Goal: Information Seeking & Learning: Learn about a topic

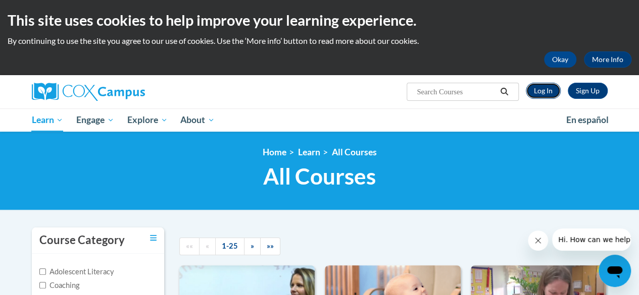
click at [544, 83] on link "Log In" at bounding box center [543, 91] width 35 height 16
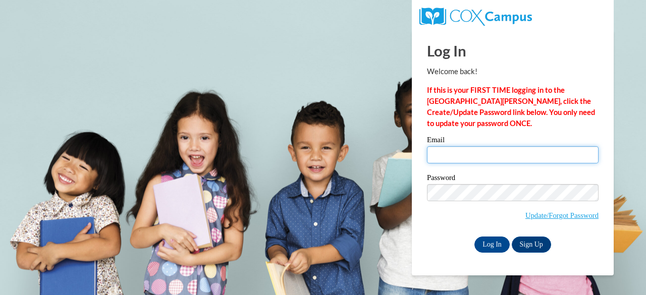
click at [453, 156] on input "Email" at bounding box center [513, 154] width 172 height 17
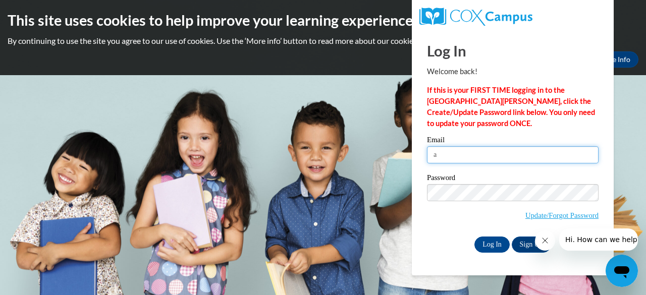
type input "auriap@collierschools.com"
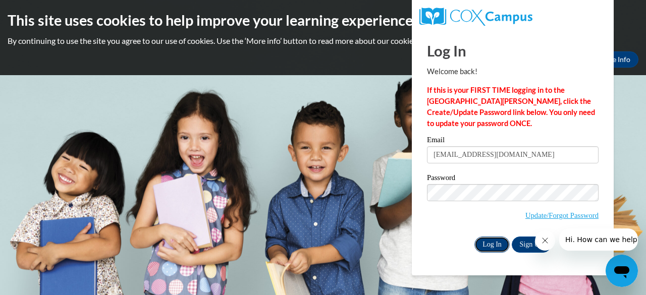
click at [486, 244] on input "Log In" at bounding box center [492, 245] width 35 height 16
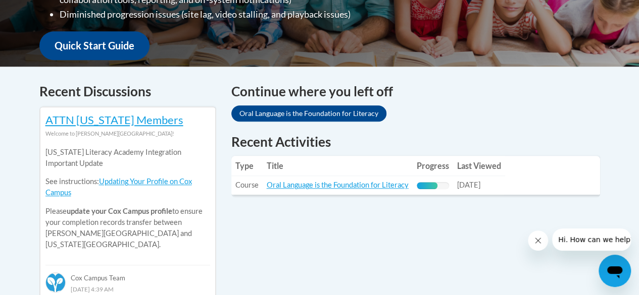
scroll to position [377, 0]
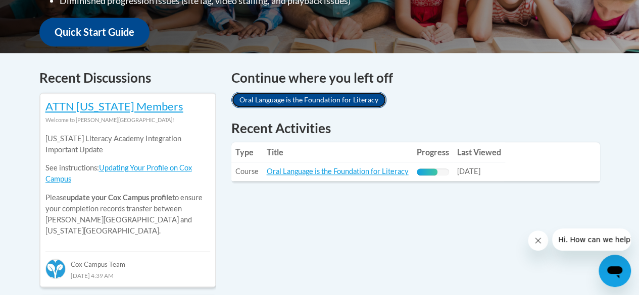
click at [339, 99] on link "Oral Language is the Foundation for Literacy" at bounding box center [308, 100] width 155 height 16
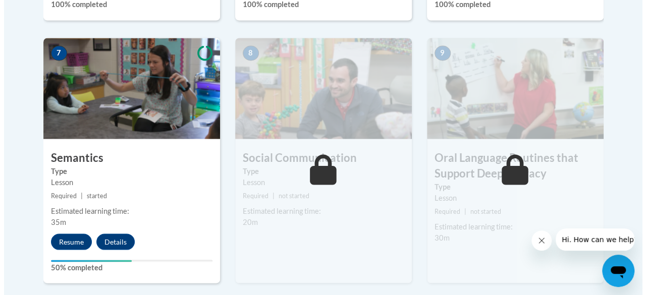
scroll to position [898, 0]
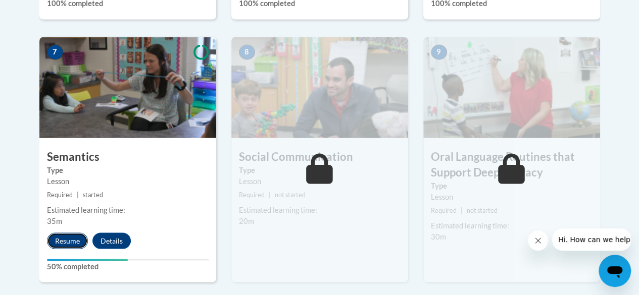
click at [64, 246] on button "Resume" at bounding box center [67, 241] width 41 height 16
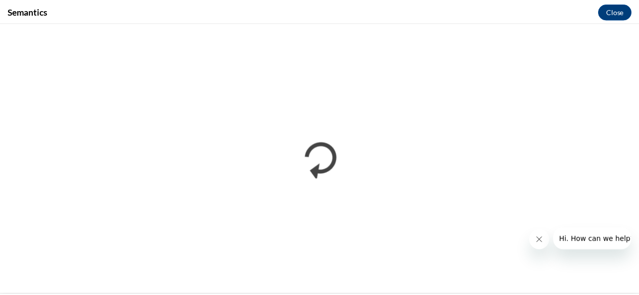
scroll to position [0, 0]
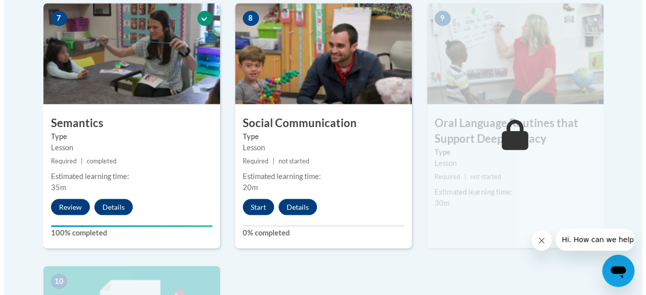
scroll to position [933, 0]
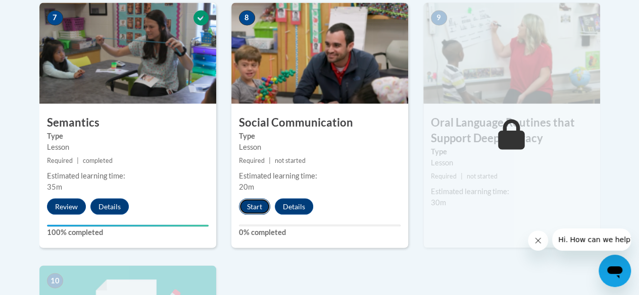
click at [252, 213] on button "Start" at bounding box center [254, 206] width 31 height 16
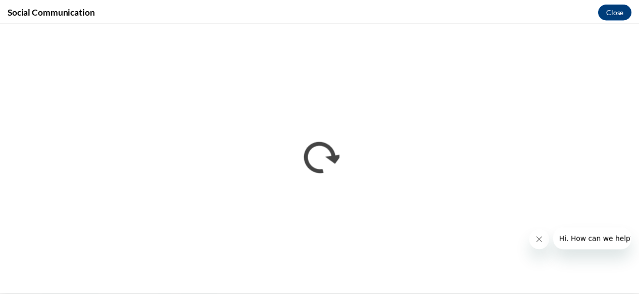
scroll to position [0, 0]
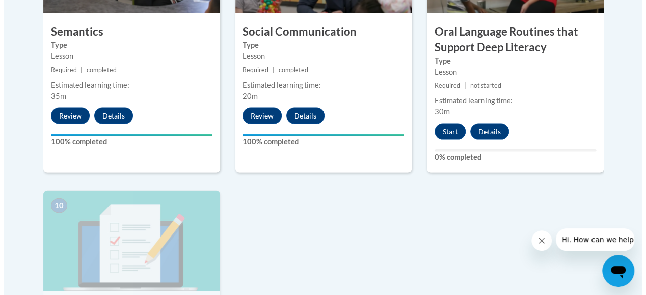
scroll to position [1022, 0]
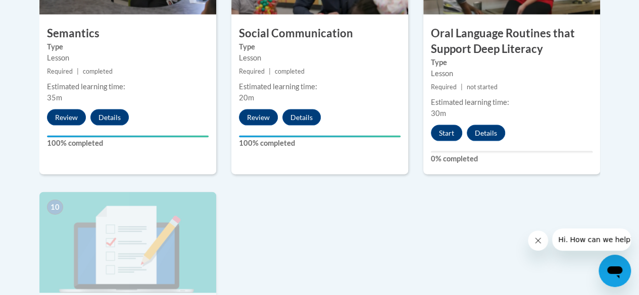
click at [503, 48] on h3 "Oral Language Routines that Support Deep Literacy" at bounding box center [511, 41] width 177 height 31
click at [441, 133] on button "Start" at bounding box center [446, 133] width 31 height 16
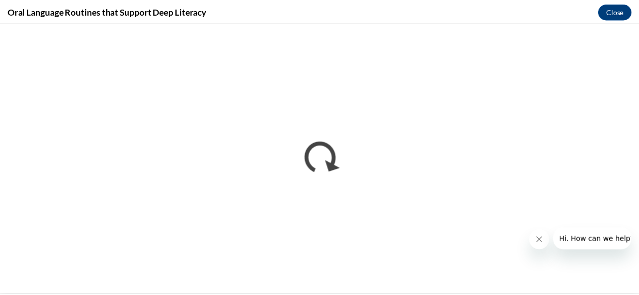
scroll to position [0, 0]
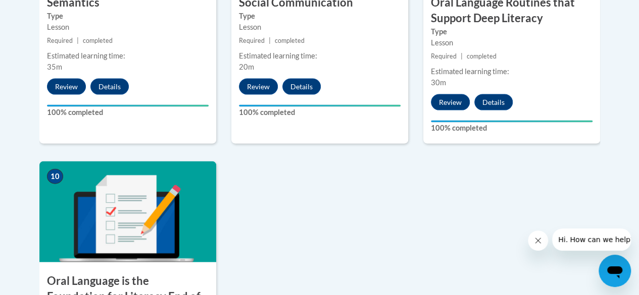
scroll to position [1052, 0]
click at [71, 282] on h3 "Oral Language is the Foundation for Literacy End of Course Assessment" at bounding box center [127, 297] width 177 height 46
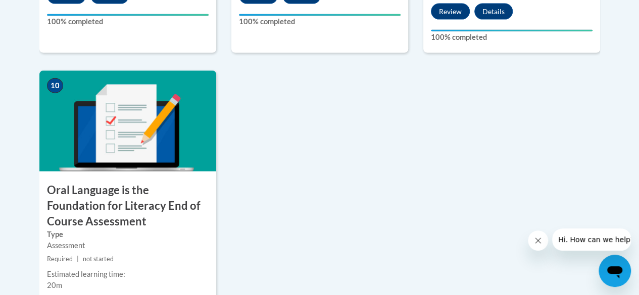
scroll to position [1144, 0]
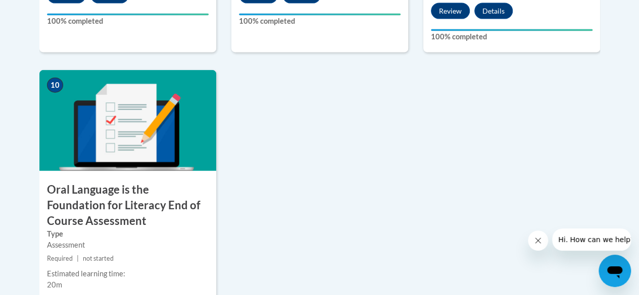
click at [81, 205] on h3 "Oral Language is the Foundation for Literacy End of Course Assessment" at bounding box center [127, 205] width 177 height 46
click at [134, 213] on h3 "Oral Language is the Foundation for Literacy End of Course Assessment" at bounding box center [127, 205] width 177 height 46
click at [121, 135] on img at bounding box center [127, 120] width 177 height 101
click at [59, 159] on img at bounding box center [127, 120] width 177 height 101
click at [66, 199] on h3 "Oral Language is the Foundation for Literacy End of Course Assessment" at bounding box center [127, 205] width 177 height 46
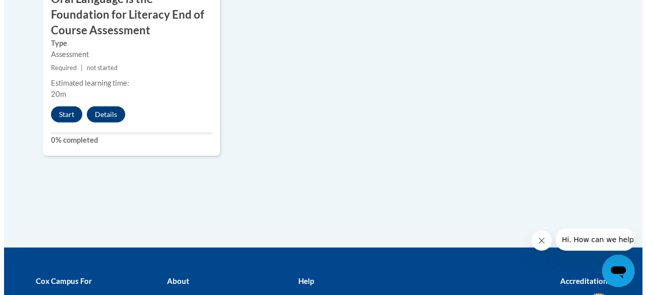
scroll to position [1332, 0]
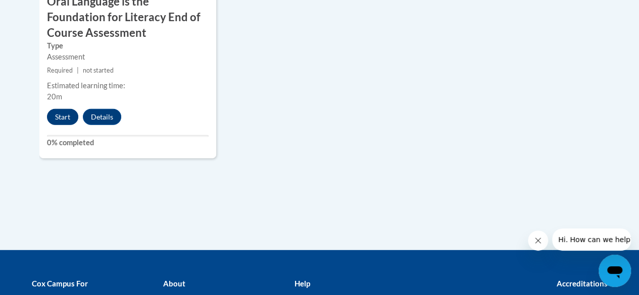
click at [52, 122] on button "Start" at bounding box center [62, 117] width 31 height 16
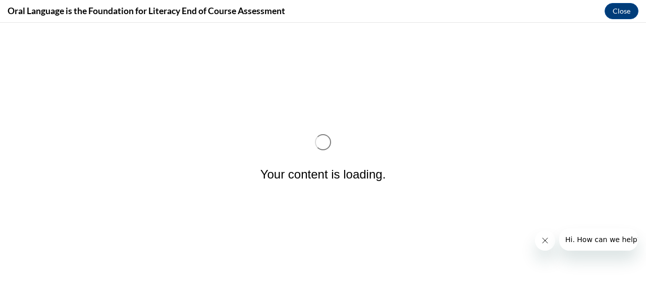
scroll to position [0, 0]
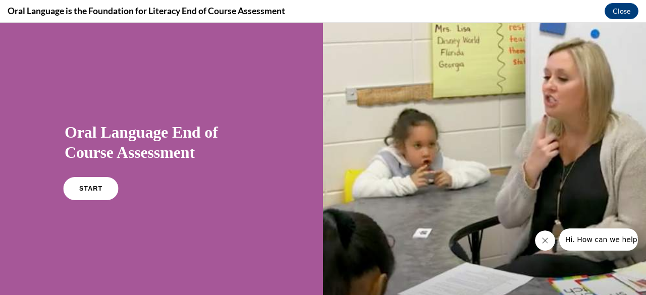
click at [75, 195] on link "START" at bounding box center [90, 188] width 55 height 23
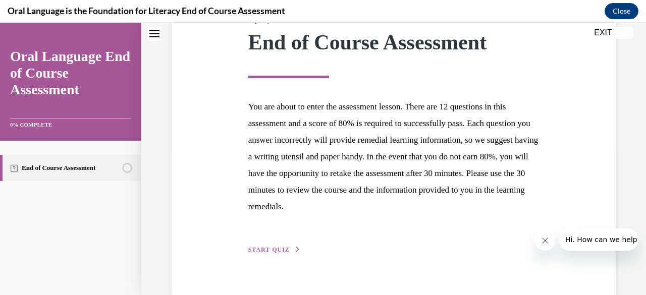
scroll to position [168, 0]
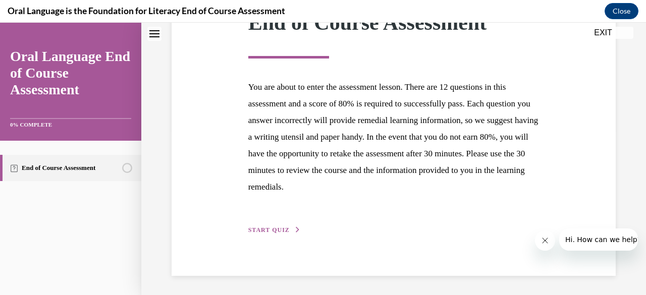
click at [276, 233] on button "START QUIZ" at bounding box center [274, 230] width 53 height 9
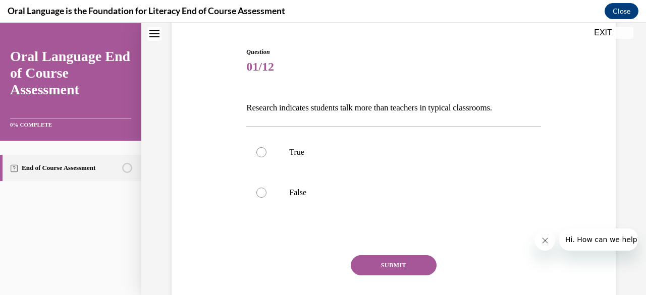
scroll to position [100, 0]
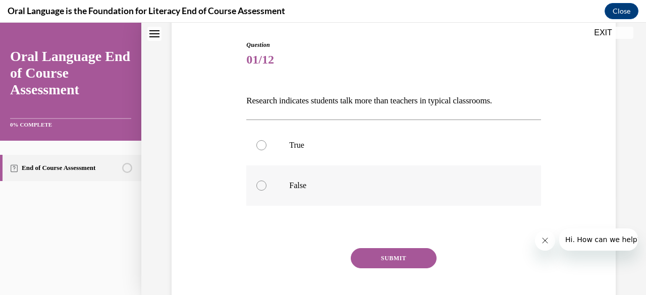
click at [260, 195] on label "False" at bounding box center [393, 186] width 294 height 40
click at [260, 191] on input "False" at bounding box center [262, 186] width 10 height 10
radio input "true"
click at [366, 266] on button "SUBMIT" at bounding box center [394, 258] width 86 height 20
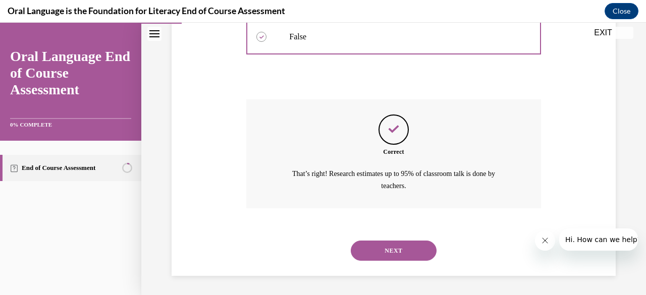
click at [375, 258] on button "NEXT" at bounding box center [394, 251] width 86 height 20
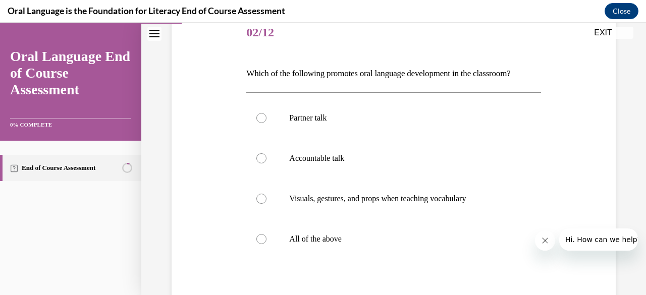
scroll to position [127, 0]
click at [257, 250] on label "All of the above" at bounding box center [393, 239] width 294 height 40
click at [257, 244] on input "All of the above" at bounding box center [262, 239] width 10 height 10
radio input "true"
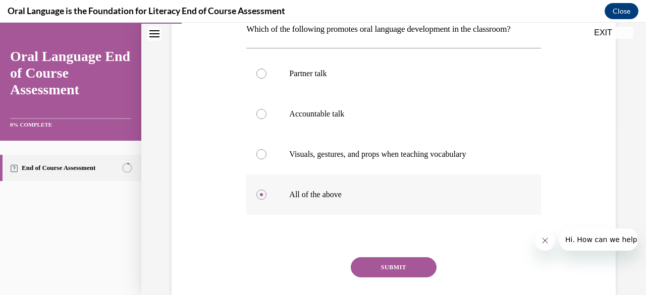
scroll to position [206, 0]
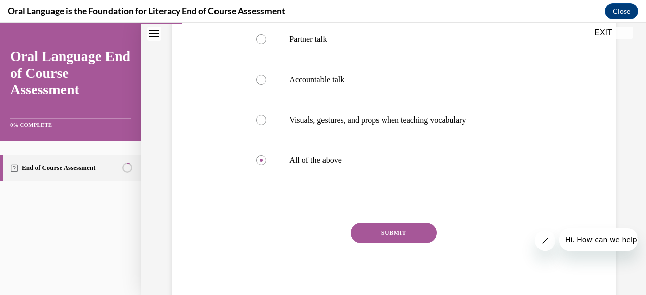
click at [359, 237] on button "SUBMIT" at bounding box center [394, 233] width 86 height 20
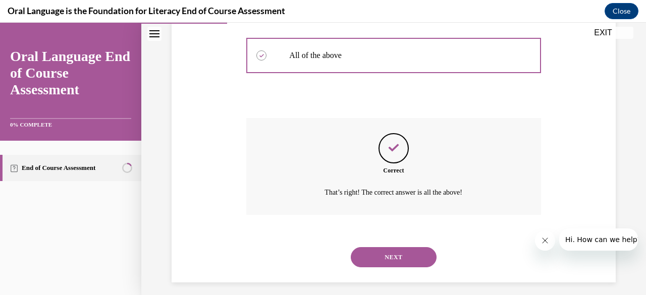
scroll to position [318, 0]
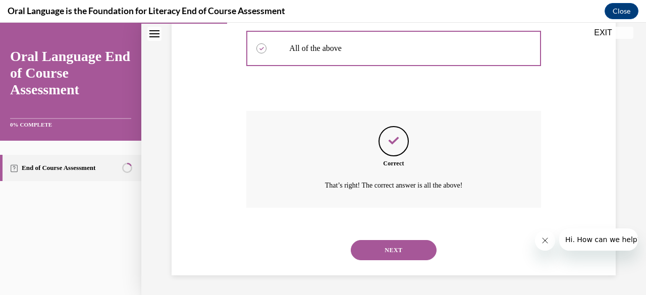
click at [378, 256] on button "NEXT" at bounding box center [394, 250] width 86 height 20
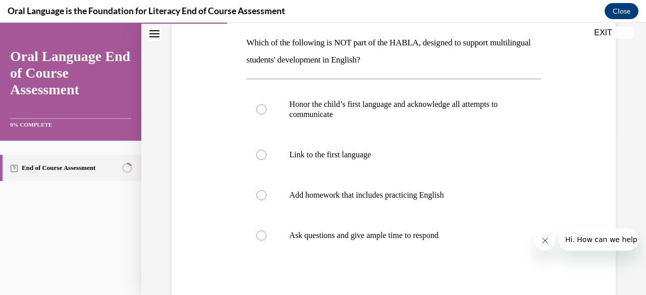
scroll to position [159, 0]
click at [256, 204] on label "Add homework that includes practicing English" at bounding box center [393, 195] width 294 height 40
click at [257, 200] on input "Add homework that includes practicing English" at bounding box center [262, 195] width 10 height 10
radio input "true"
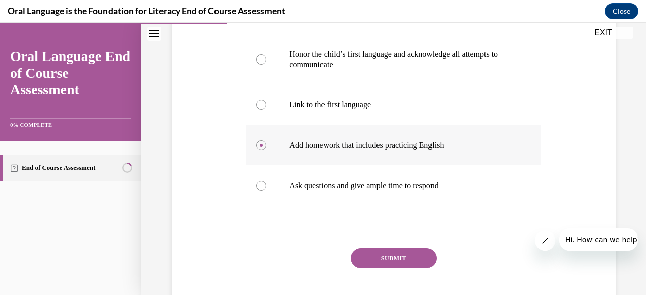
scroll to position [233, 0]
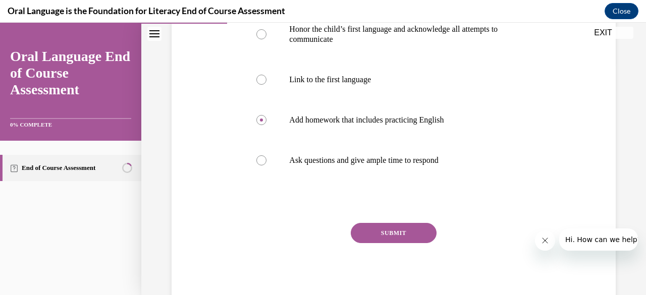
click at [378, 240] on button "SUBMIT" at bounding box center [394, 233] width 86 height 20
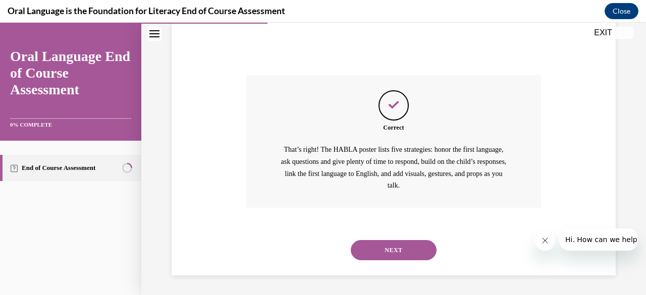
click at [377, 244] on button "NEXT" at bounding box center [394, 250] width 86 height 20
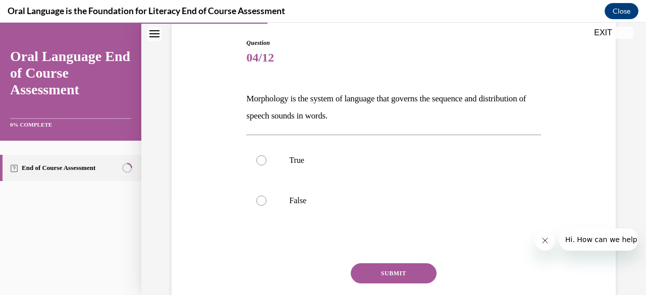
scroll to position [100, 0]
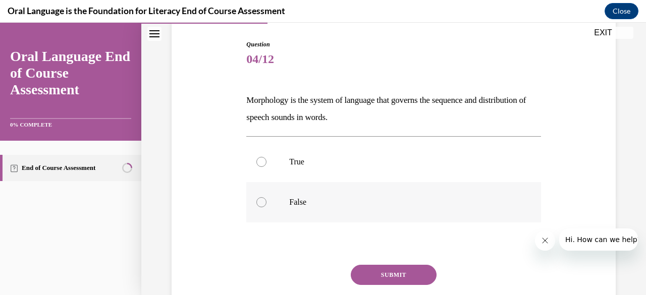
click at [261, 203] on div at bounding box center [262, 202] width 10 height 10
click at [261, 203] on input "False" at bounding box center [262, 202] width 10 height 10
radio input "true"
click at [386, 280] on button "SUBMIT" at bounding box center [394, 275] width 86 height 20
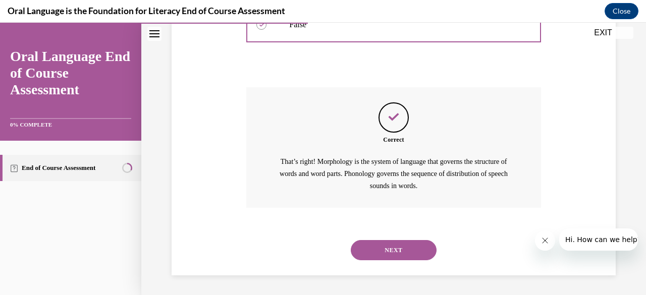
click at [387, 259] on button "NEXT" at bounding box center [394, 250] width 86 height 20
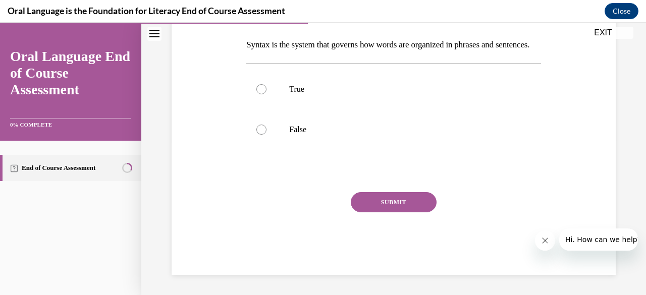
scroll to position [31, 0]
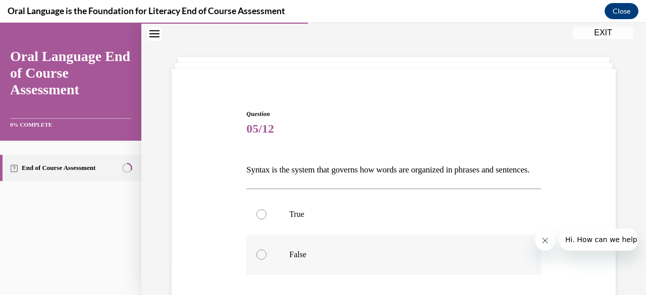
click at [249, 275] on label "False" at bounding box center [393, 255] width 294 height 40
click at [257, 260] on input "False" at bounding box center [262, 255] width 10 height 10
radio input "true"
click at [262, 220] on div at bounding box center [262, 215] width 10 height 10
click at [262, 220] on input "True" at bounding box center [262, 215] width 10 height 10
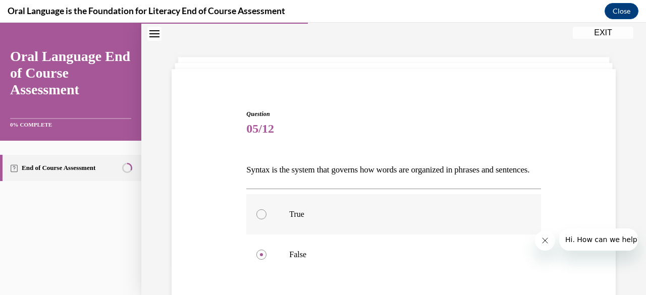
radio input "true"
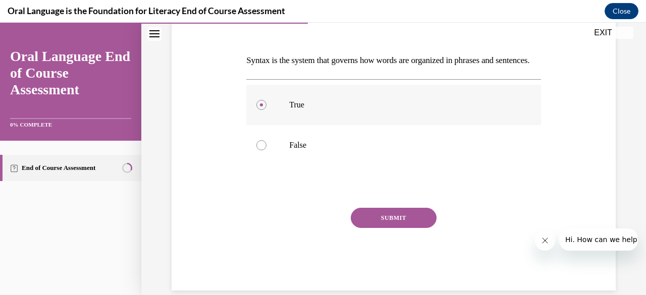
scroll to position [142, 0]
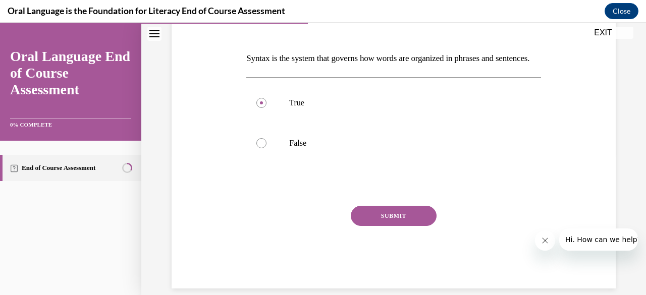
click at [387, 226] on button "SUBMIT" at bounding box center [394, 216] width 86 height 20
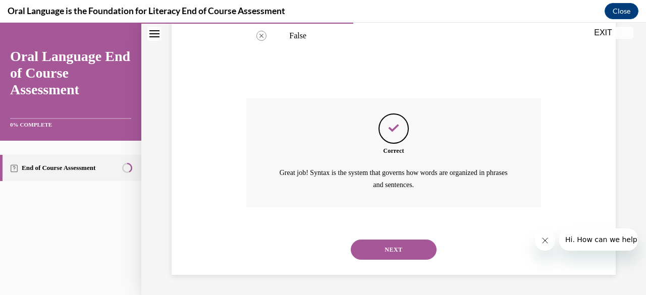
click at [383, 250] on button "NEXT" at bounding box center [394, 250] width 86 height 20
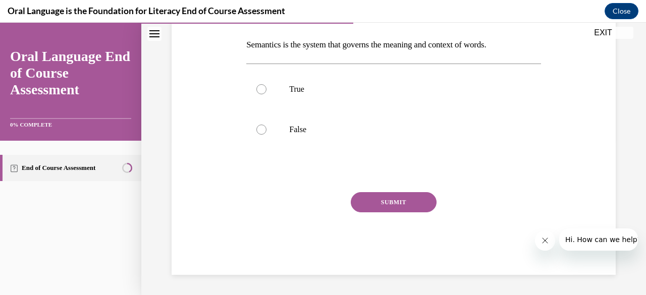
scroll to position [31, 0]
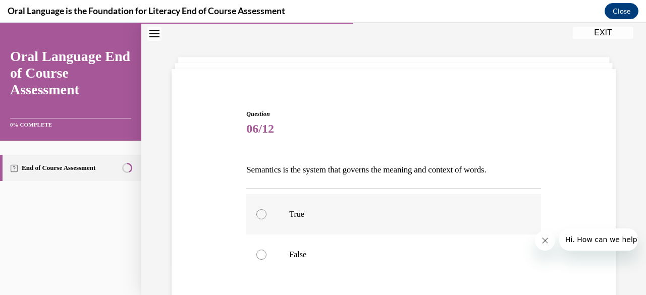
click at [268, 215] on label "True" at bounding box center [393, 214] width 294 height 40
click at [267, 215] on input "True" at bounding box center [262, 215] width 10 height 10
radio input "true"
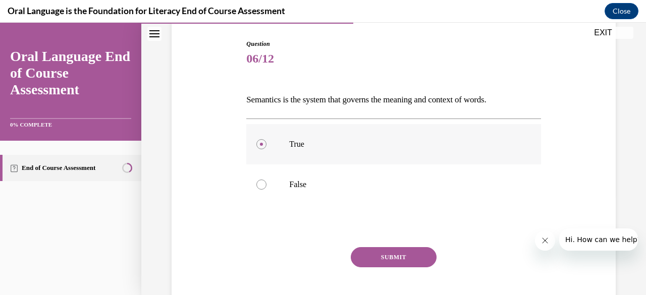
scroll to position [125, 0]
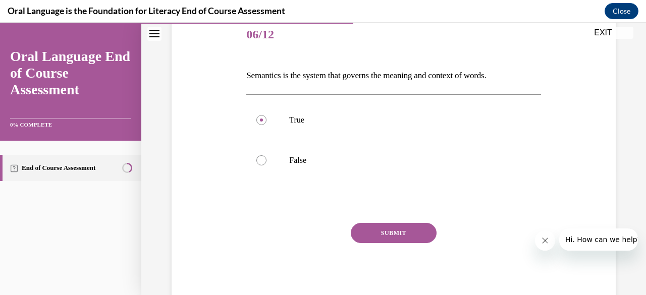
click at [372, 235] on button "SUBMIT" at bounding box center [394, 233] width 86 height 20
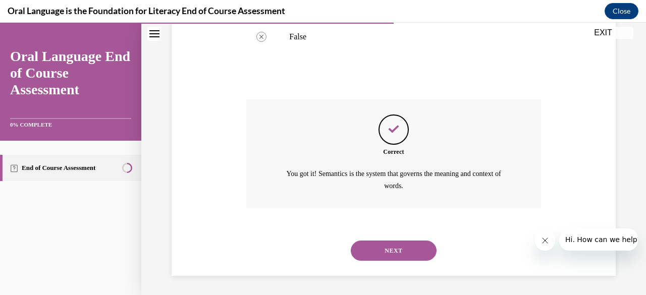
click at [380, 258] on button "NEXT" at bounding box center [394, 251] width 86 height 20
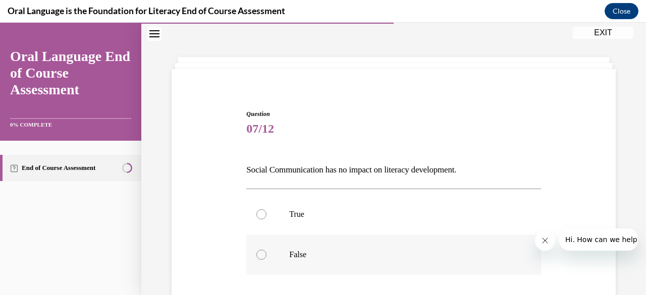
click at [254, 257] on label "False" at bounding box center [393, 255] width 294 height 40
click at [257, 257] on input "False" at bounding box center [262, 255] width 10 height 10
radio input "true"
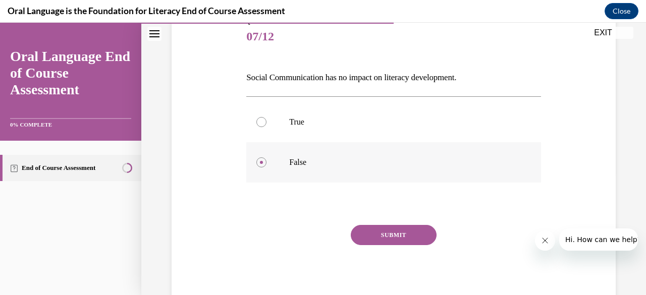
scroll to position [124, 0]
click at [376, 240] on button "SUBMIT" at bounding box center [394, 234] width 86 height 20
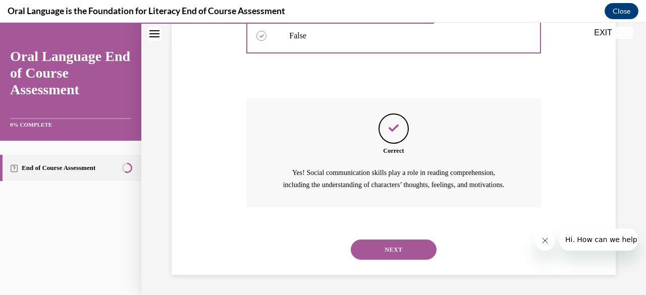
click at [380, 253] on button "NEXT" at bounding box center [394, 250] width 86 height 20
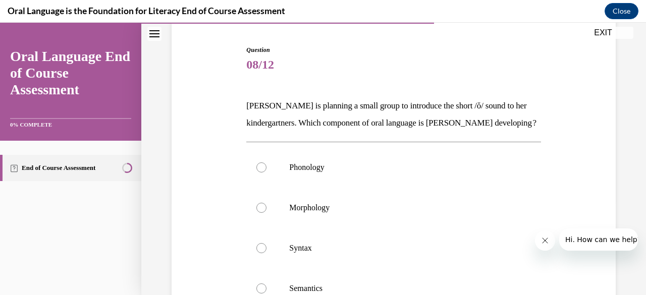
scroll to position [98, 0]
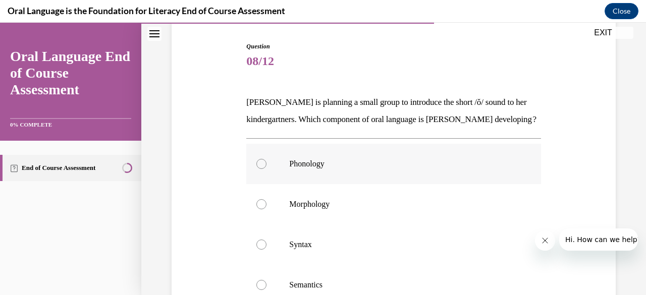
click at [260, 169] on div at bounding box center [262, 164] width 10 height 10
click at [260, 169] on input "Phonology" at bounding box center [262, 164] width 10 height 10
radio input "true"
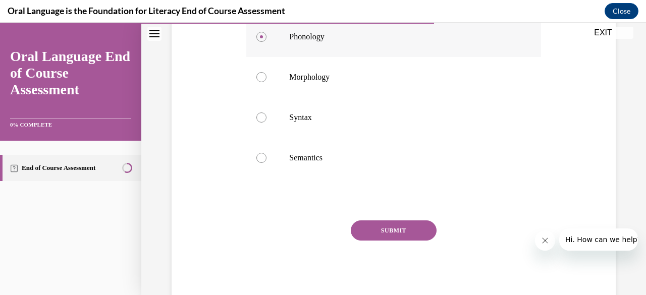
scroll to position [235, 0]
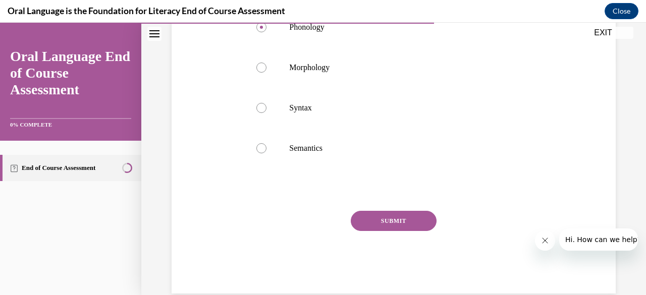
click at [379, 231] on button "SUBMIT" at bounding box center [394, 221] width 86 height 20
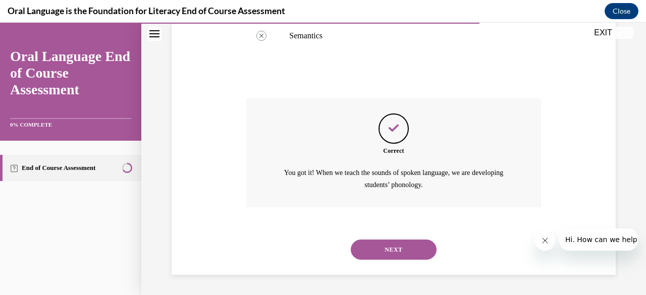
click at [387, 256] on button "NEXT" at bounding box center [394, 250] width 86 height 20
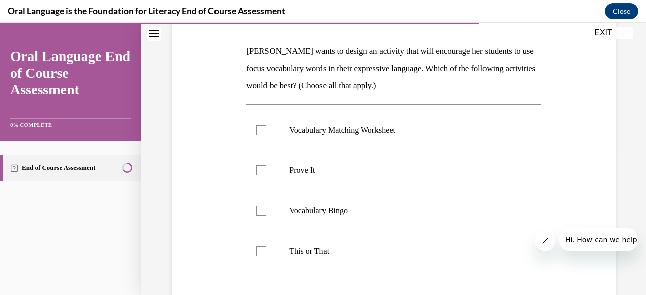
scroll to position [150, 0]
click at [264, 177] on label "Prove It" at bounding box center [393, 170] width 294 height 40
click at [264, 175] on input "Prove It" at bounding box center [262, 170] width 10 height 10
checkbox input "true"
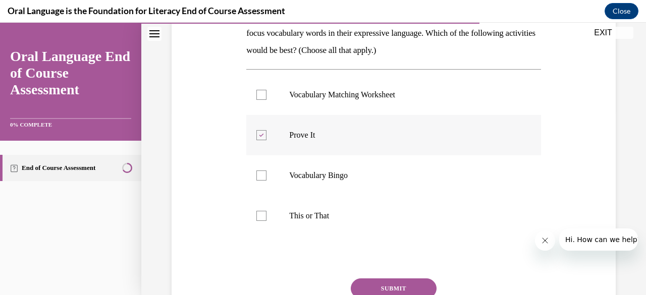
scroll to position [240, 0]
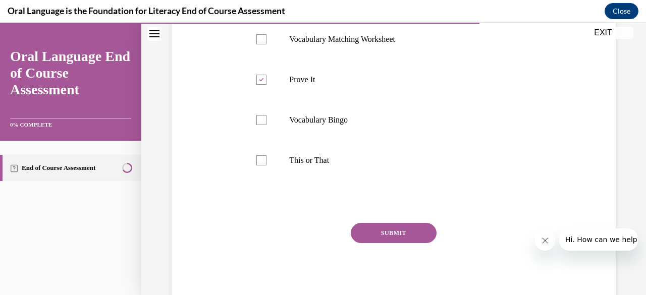
click at [387, 241] on button "SUBMIT" at bounding box center [394, 233] width 86 height 20
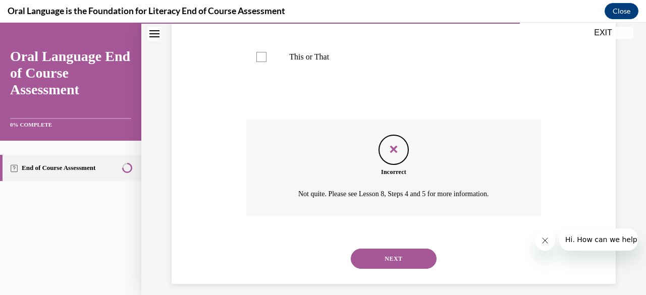
click at [370, 261] on button "NEXT" at bounding box center [394, 259] width 86 height 20
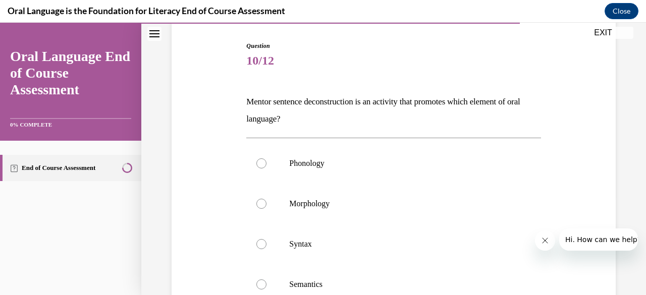
scroll to position [102, 0]
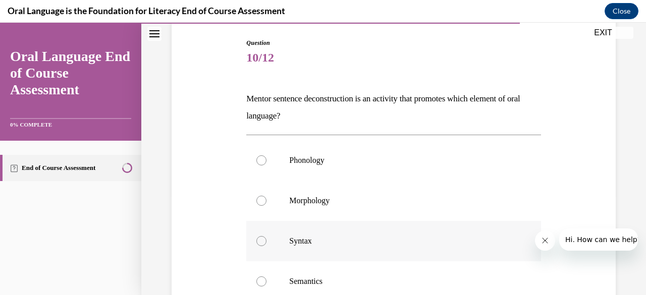
click at [259, 247] on label "Syntax" at bounding box center [393, 241] width 294 height 40
click at [259, 246] on input "Syntax" at bounding box center [262, 241] width 10 height 10
radio input "true"
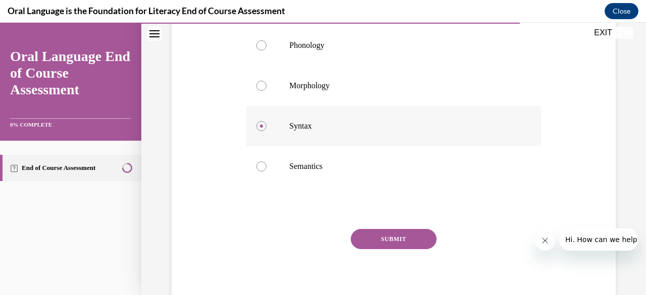
scroll to position [223, 0]
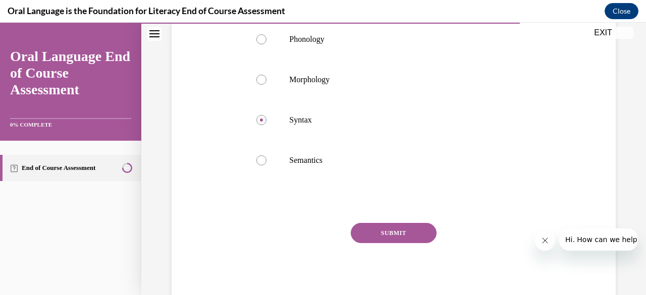
click at [372, 240] on button "SUBMIT" at bounding box center [394, 233] width 86 height 20
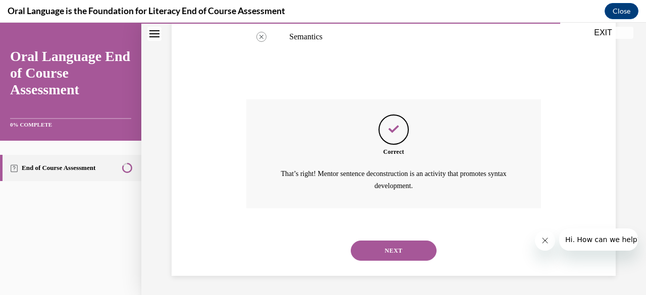
click at [372, 259] on button "NEXT" at bounding box center [394, 251] width 86 height 20
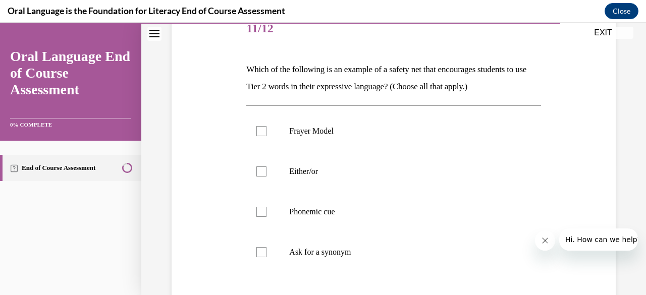
scroll to position [132, 0]
click at [267, 133] on label "Frayer Model" at bounding box center [393, 130] width 294 height 40
click at [267, 133] on input "Frayer Model" at bounding box center [262, 130] width 10 height 10
checkbox input "true"
click at [263, 255] on div at bounding box center [262, 251] width 10 height 10
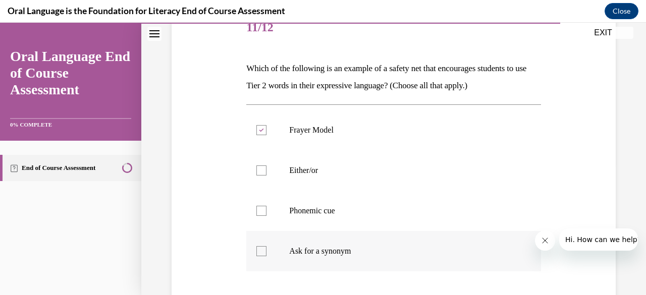
click at [263, 255] on input "Ask for a synonym" at bounding box center [262, 251] width 10 height 10
checkbox input "true"
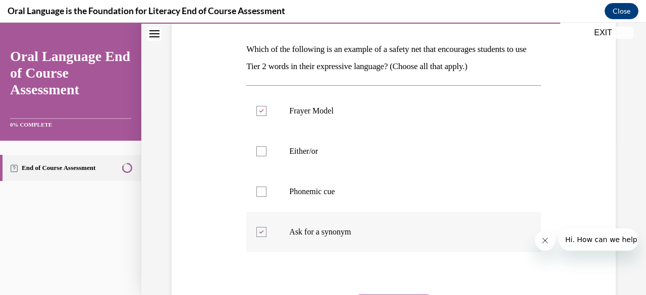
scroll to position [151, 0]
click at [261, 150] on div at bounding box center [262, 151] width 10 height 10
click at [261, 150] on input "Either/or" at bounding box center [262, 151] width 10 height 10
checkbox input "true"
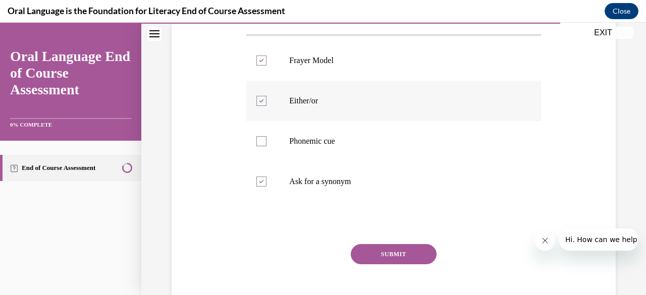
scroll to position [204, 0]
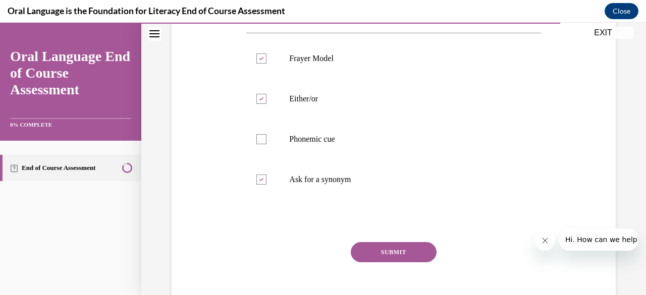
click at [390, 261] on button "SUBMIT" at bounding box center [394, 252] width 86 height 20
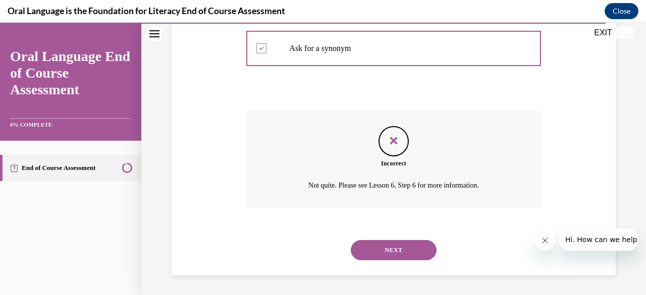
click at [372, 256] on button "NEXT" at bounding box center [394, 250] width 86 height 20
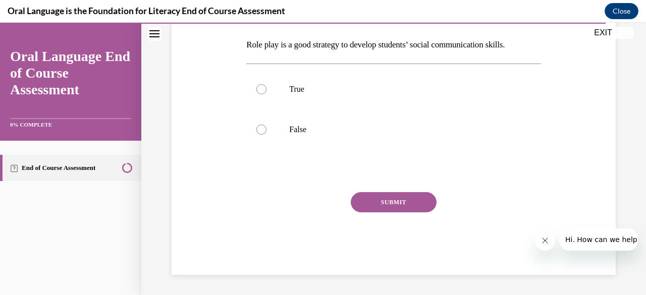
scroll to position [31, 0]
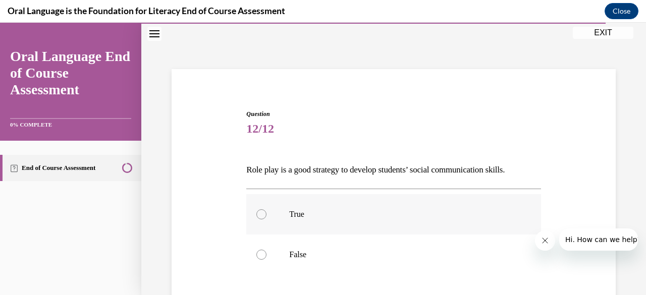
click at [259, 216] on div at bounding box center [262, 215] width 10 height 10
click at [259, 216] on input "True" at bounding box center [262, 215] width 10 height 10
radio input "true"
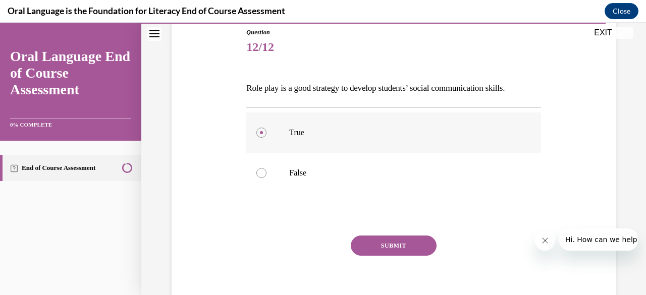
scroll to position [118, 0]
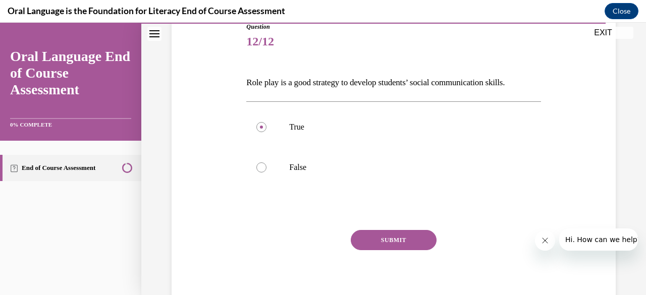
click at [374, 244] on button "SUBMIT" at bounding box center [394, 240] width 86 height 20
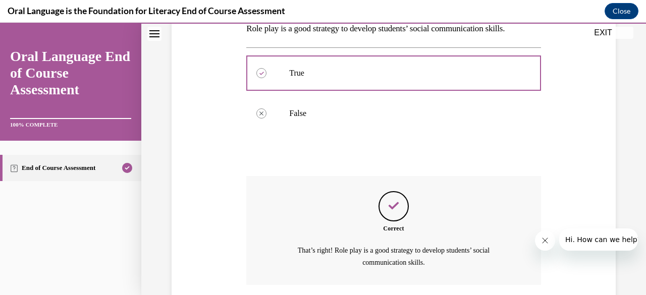
scroll to position [249, 0]
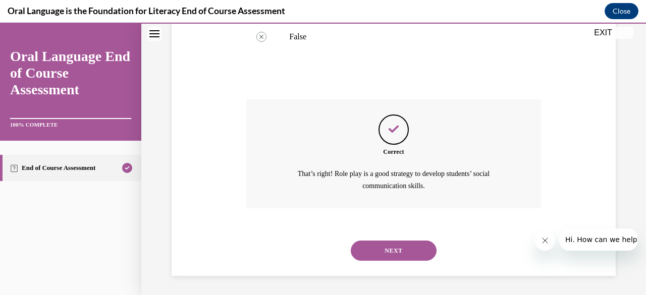
click at [379, 253] on button "NEXT" at bounding box center [394, 251] width 86 height 20
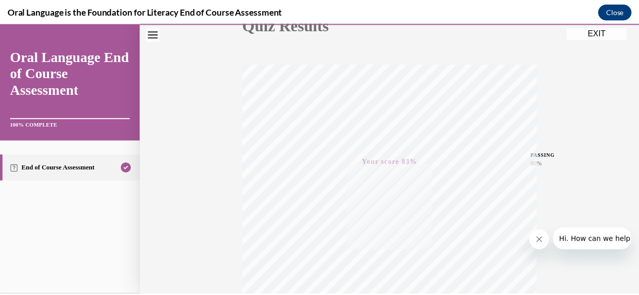
scroll to position [244, 0]
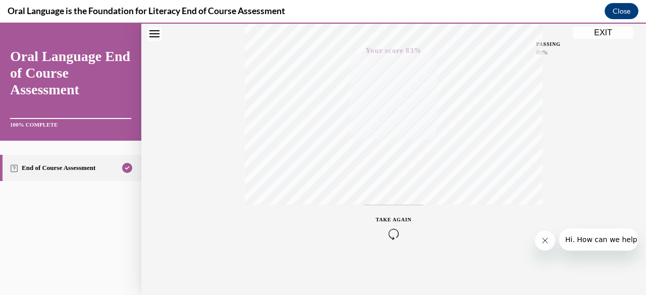
click at [599, 35] on button "EXIT" at bounding box center [603, 33] width 61 height 12
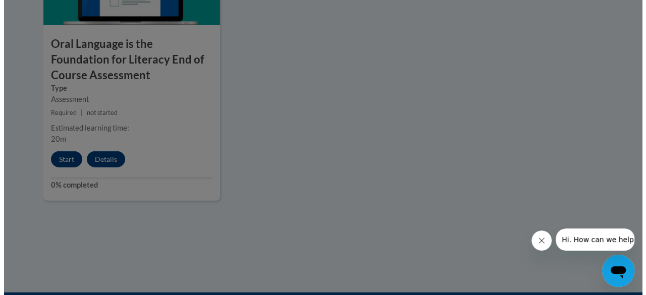
scroll to position [1289, 0]
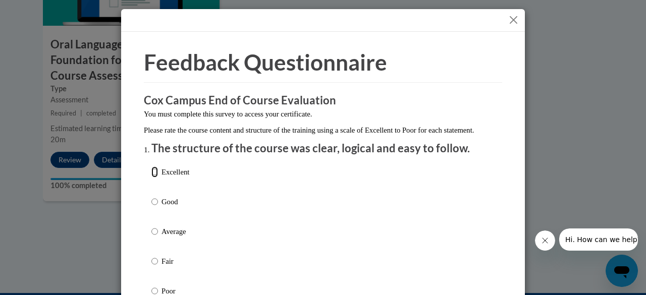
click at [151, 178] on input "Excellent" at bounding box center [154, 172] width 7 height 11
radio input "true"
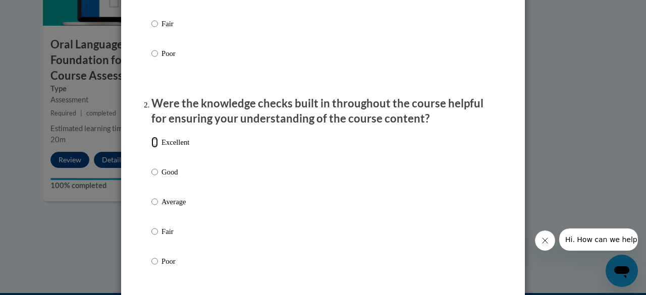
click at [154, 148] on input "Excellent" at bounding box center [154, 142] width 7 height 11
radio input "true"
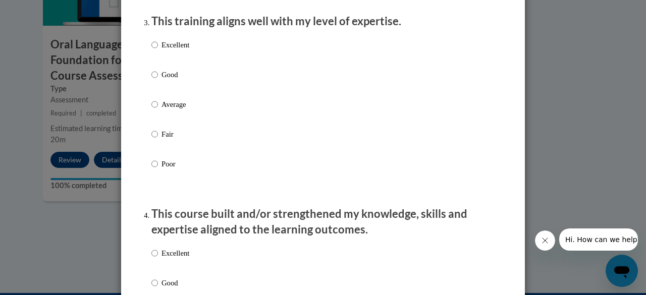
scroll to position [530, 0]
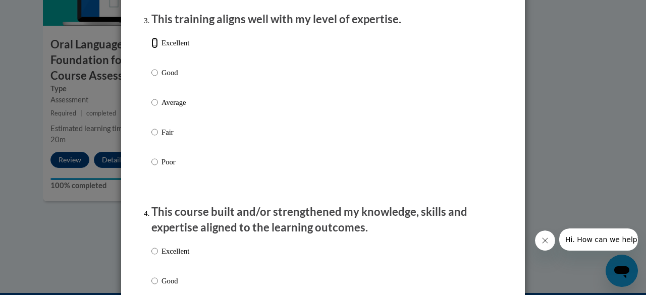
click at [153, 48] on input "Excellent" at bounding box center [154, 42] width 7 height 11
radio input "true"
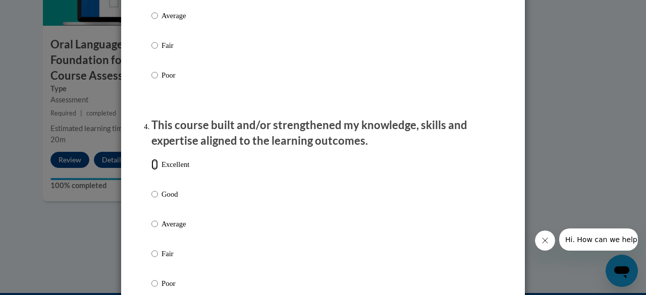
click at [151, 170] on input "Excellent" at bounding box center [154, 164] width 7 height 11
radio input "true"
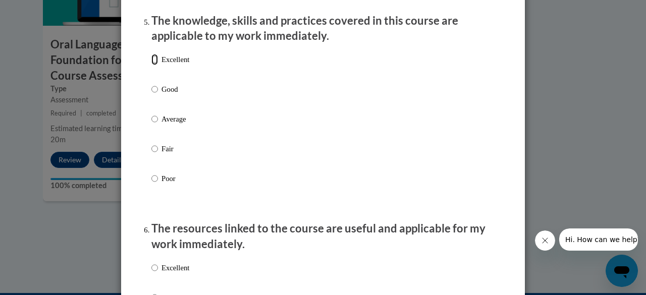
click at [151, 65] on input "Excellent" at bounding box center [154, 59] width 7 height 11
radio input "true"
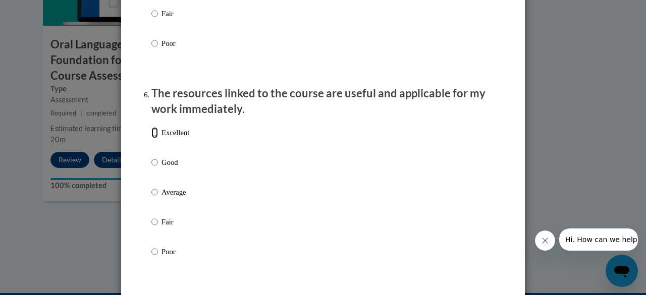
click at [151, 138] on input "Excellent" at bounding box center [154, 132] width 7 height 11
radio input "true"
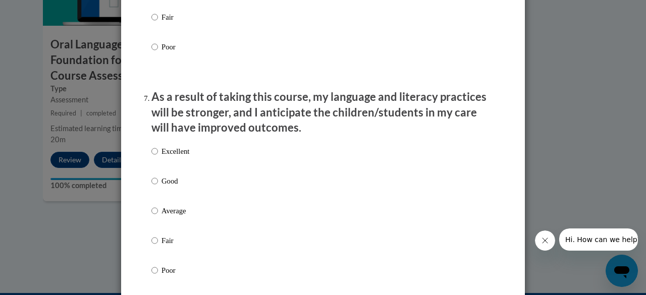
scroll to position [1271, 0]
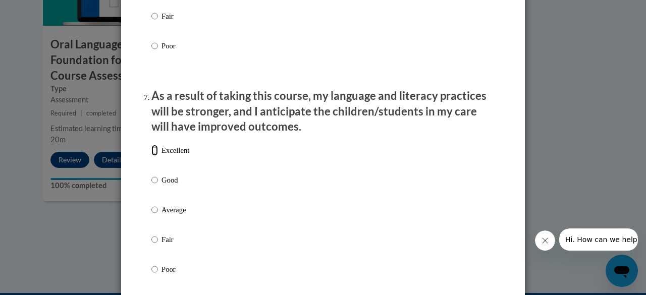
click at [152, 156] on input "Excellent" at bounding box center [154, 150] width 7 height 11
radio input "true"
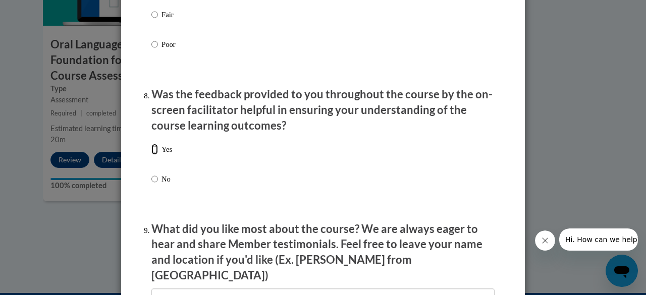
click at [153, 155] on input "Yes" at bounding box center [154, 149] width 7 height 11
radio input "true"
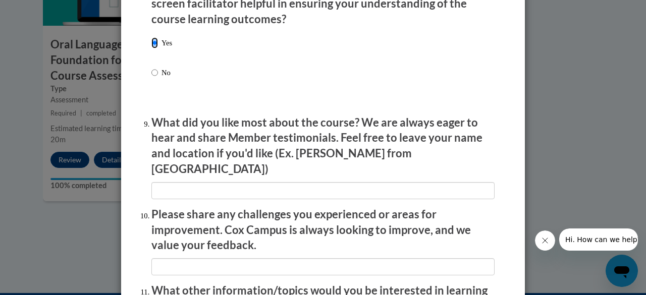
scroll to position [1615, 0]
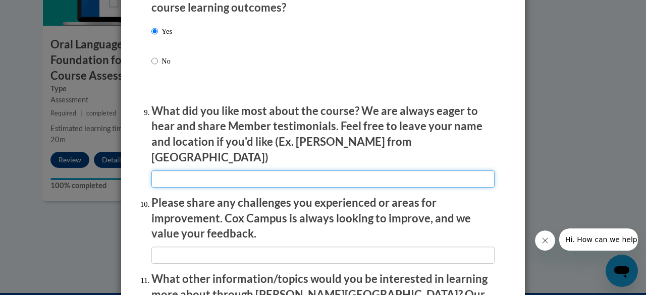
click at [163, 176] on input "textbox" at bounding box center [322, 179] width 343 height 17
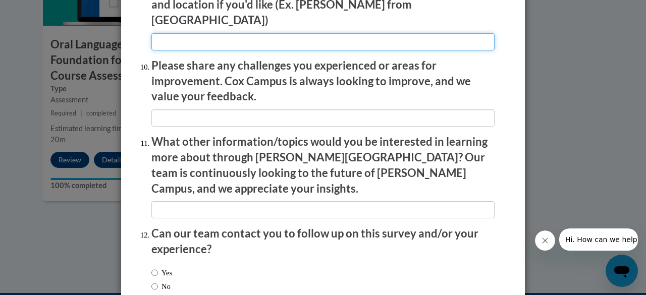
scroll to position [1754, 0]
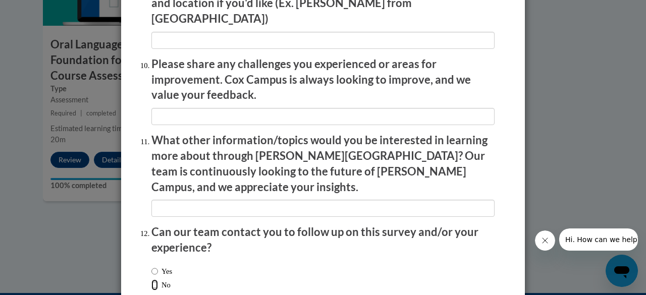
click at [151, 280] on input "No" at bounding box center [154, 285] width 7 height 11
radio input "true"
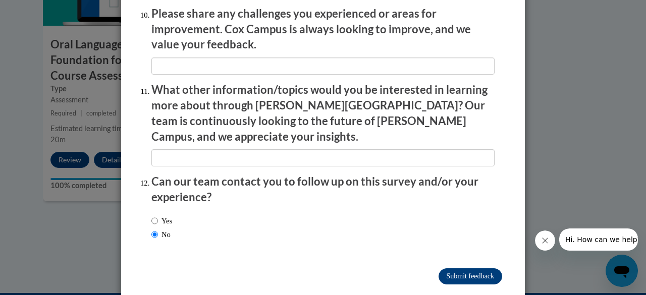
click at [453, 269] on input "Submit feedback" at bounding box center [471, 277] width 64 height 16
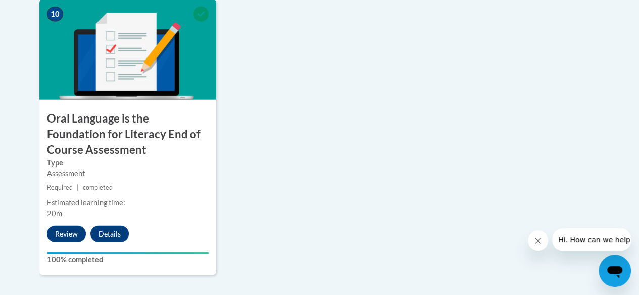
scroll to position [1213, 0]
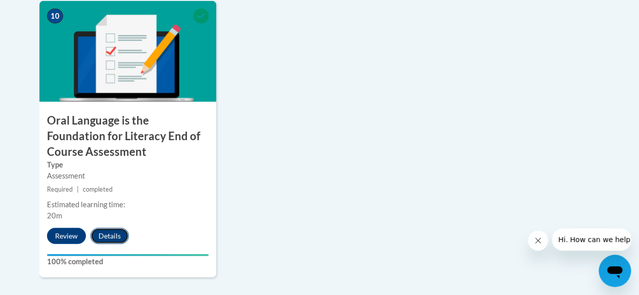
click at [106, 232] on button "Details" at bounding box center [109, 236] width 38 height 16
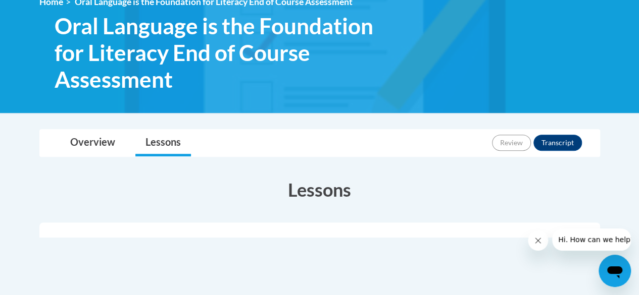
scroll to position [150, 0]
click at [560, 142] on button "Transcript" at bounding box center [557, 143] width 48 height 16
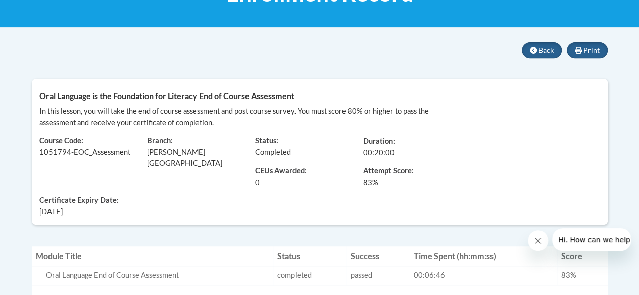
scroll to position [183, 0]
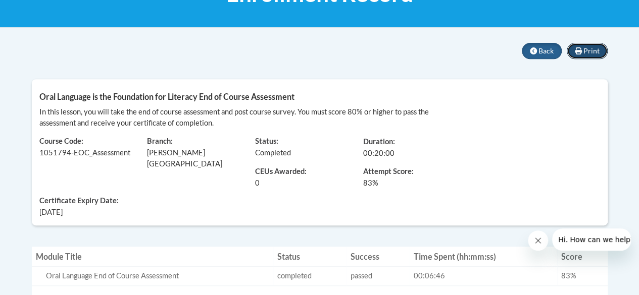
click at [590, 49] on span "Print" at bounding box center [591, 50] width 16 height 9
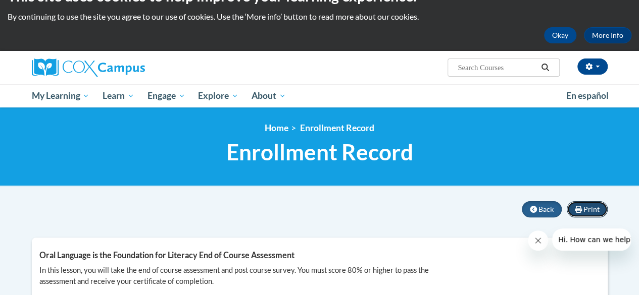
scroll to position [23, 0]
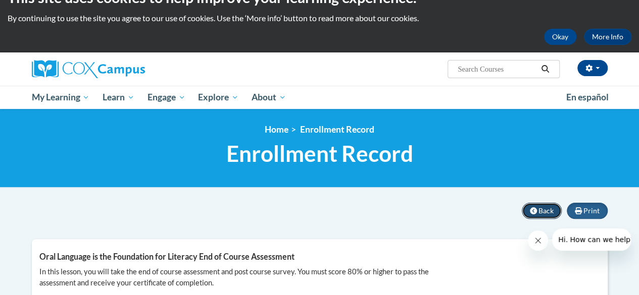
click at [542, 216] on button "Back" at bounding box center [542, 211] width 40 height 16
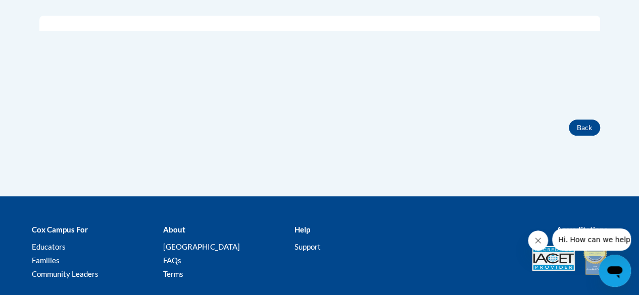
scroll to position [360, 0]
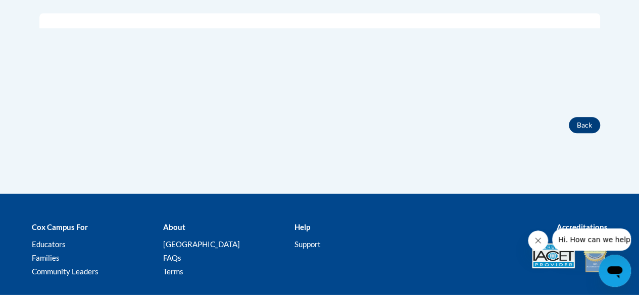
click at [579, 128] on button "Back" at bounding box center [584, 125] width 31 height 16
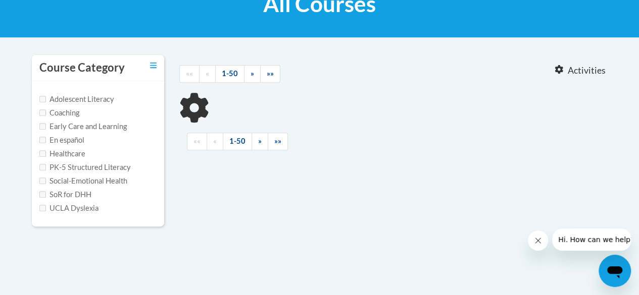
scroll to position [183, 0]
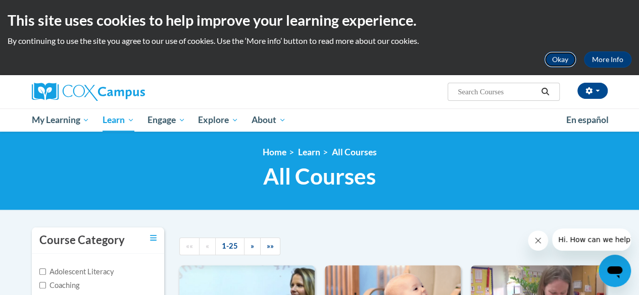
click at [558, 66] on button "Okay" at bounding box center [560, 60] width 32 height 16
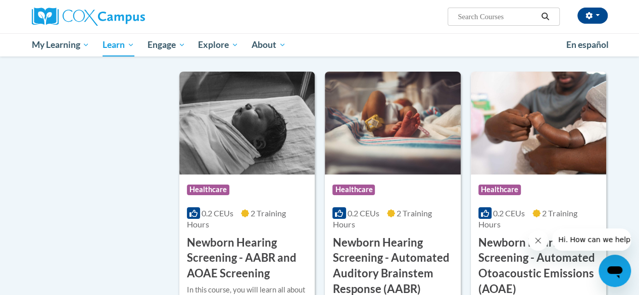
scroll to position [1855, 0]
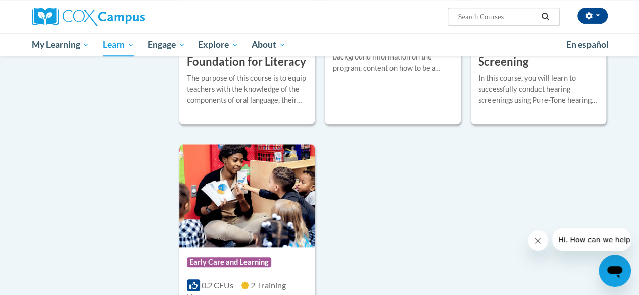
scroll to position [2352, 0]
click at [480, 18] on input "Search..." at bounding box center [496, 17] width 81 height 12
type input "reading comprehension"
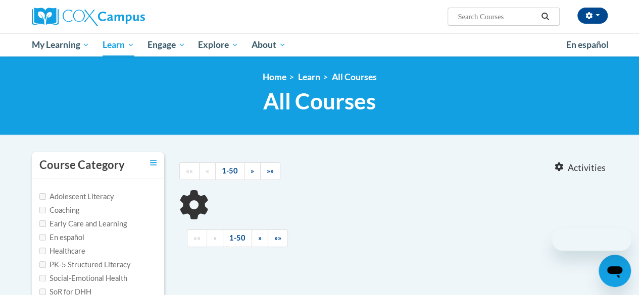
type input "reading comprehension"
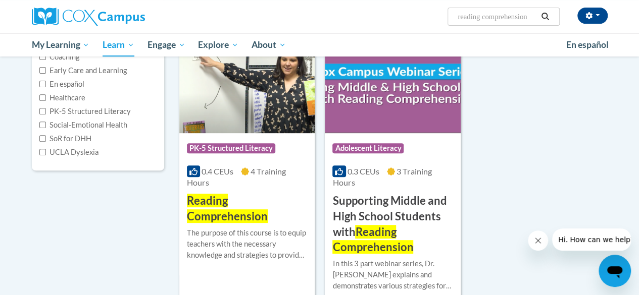
scroll to position [154, 0]
click at [220, 207] on span "Reading Comprehension" at bounding box center [227, 208] width 81 height 29
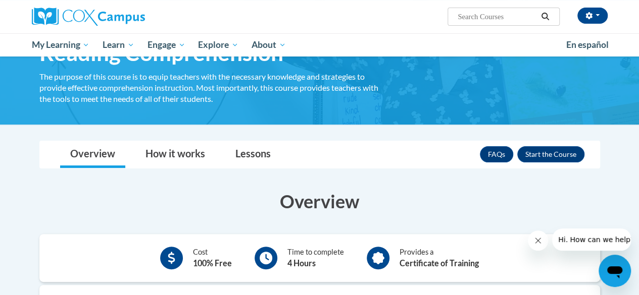
scroll to position [68, 0]
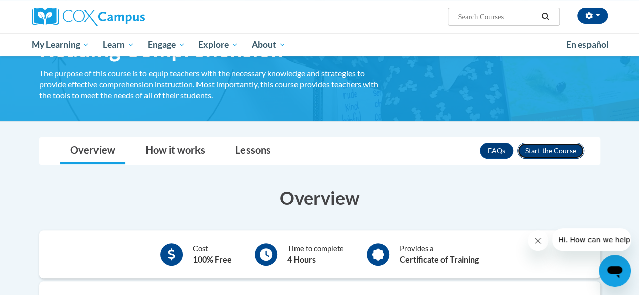
click at [547, 156] on button "Enroll" at bounding box center [550, 151] width 67 height 16
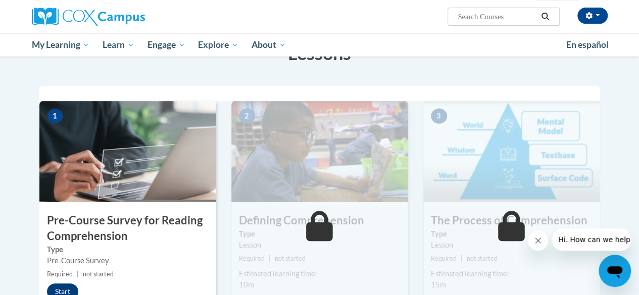
scroll to position [178, 0]
click at [62, 221] on h3 "Pre-Course Survey for Reading Comprehension" at bounding box center [127, 228] width 177 height 31
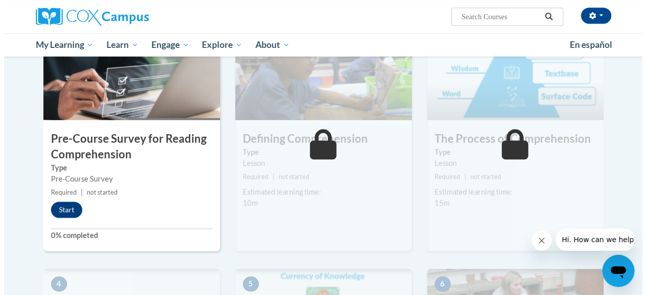
scroll to position [261, 0]
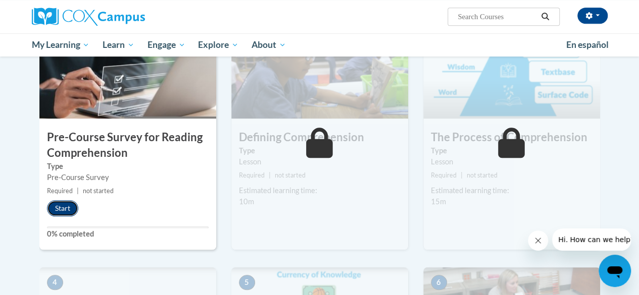
click at [52, 209] on button "Start" at bounding box center [62, 208] width 31 height 16
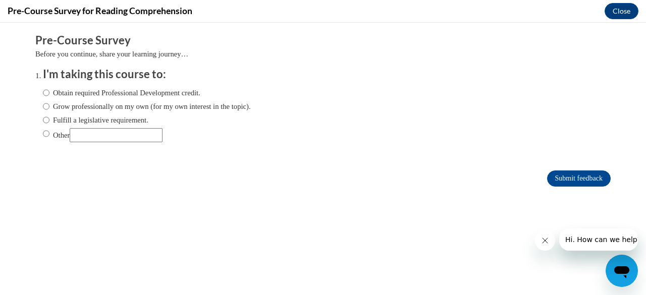
scroll to position [0, 0]
click at [43, 95] on input "Obtain required Professional Development credit." at bounding box center [46, 92] width 7 height 11
radio input "true"
click at [560, 178] on input "Submit feedback" at bounding box center [579, 179] width 64 height 16
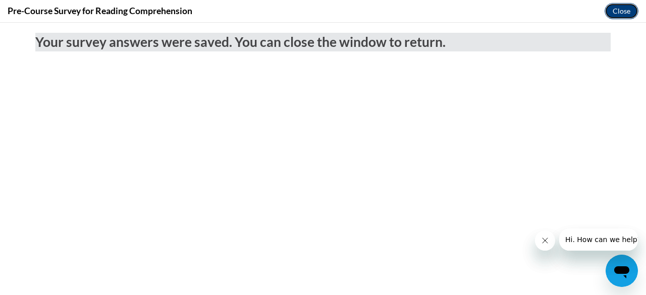
click at [621, 9] on button "Close" at bounding box center [622, 11] width 34 height 16
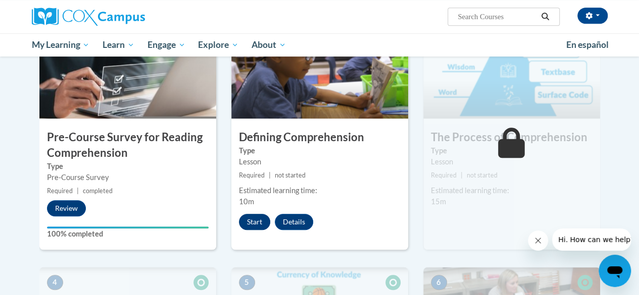
click at [251, 222] on button "Start" at bounding box center [254, 222] width 31 height 16
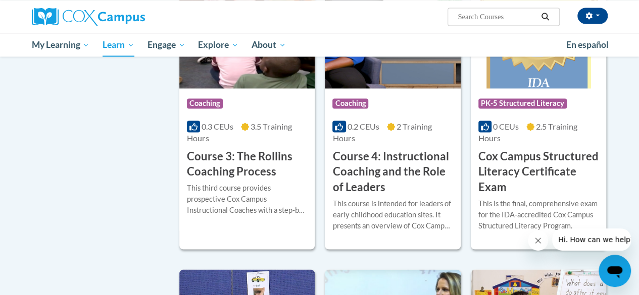
scroll to position [821, 0]
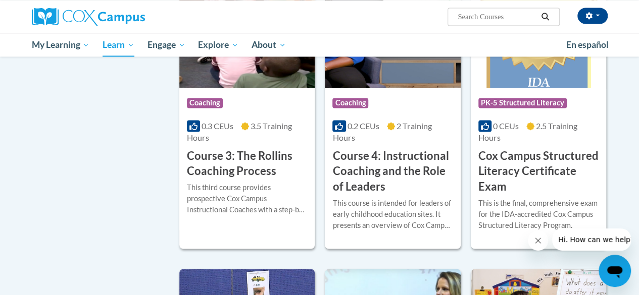
click at [483, 20] on input "Search..." at bounding box center [496, 17] width 81 height 12
type input "oral language"
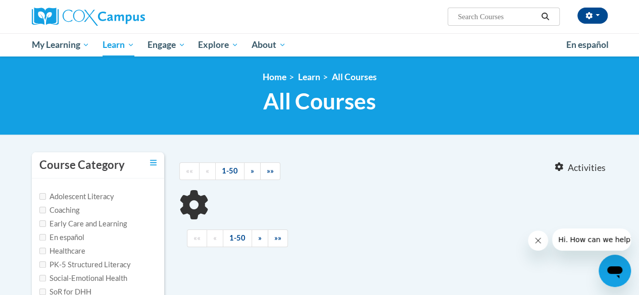
type input "oral language"
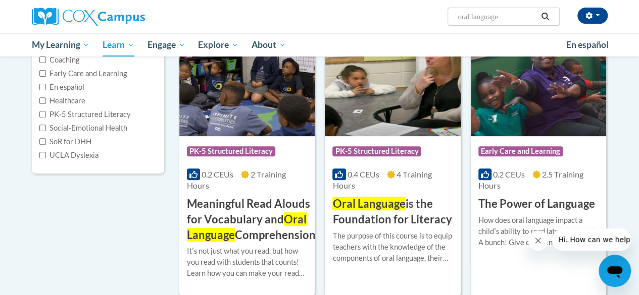
scroll to position [168, 0]
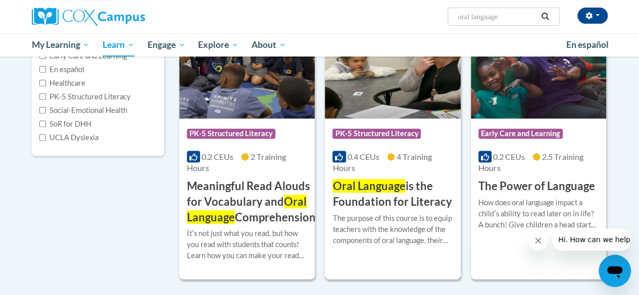
click at [353, 196] on h3 "Oral Language is the Foundation for Literacy" at bounding box center [392, 194] width 120 height 31
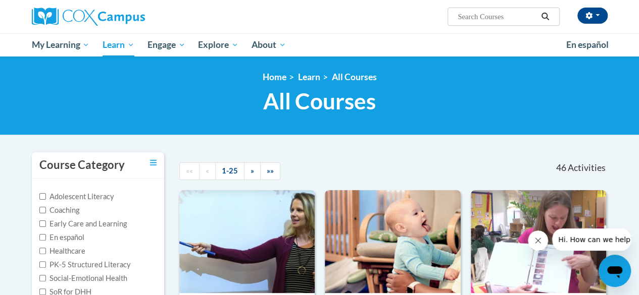
click at [471, 20] on input "Search..." at bounding box center [496, 17] width 81 height 12
type input "explicit"
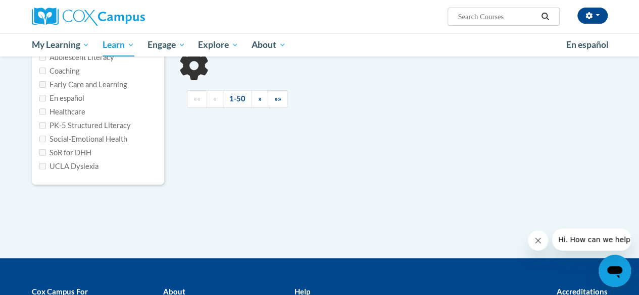
type input "explicit"
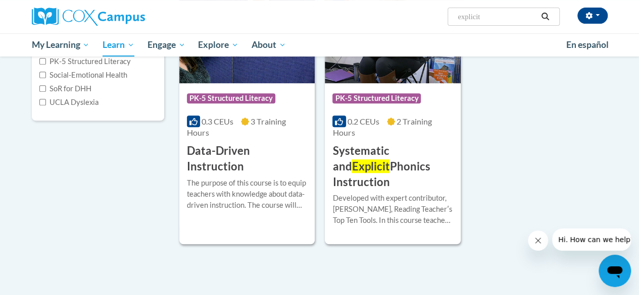
scroll to position [204, 0]
click at [361, 158] on h3 "Systematic and Explicit Phonics Instruction" at bounding box center [392, 166] width 120 height 46
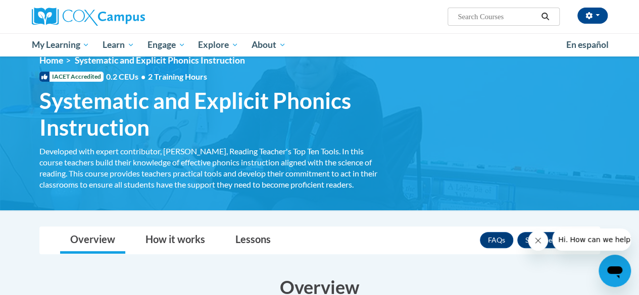
scroll to position [16, 0]
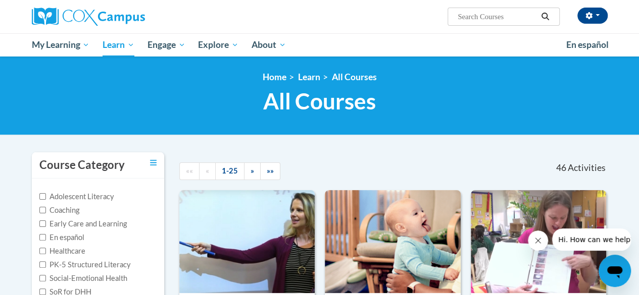
click at [461, 20] on input "Search..." at bounding box center [496, 17] width 81 height 12
type input "reading"
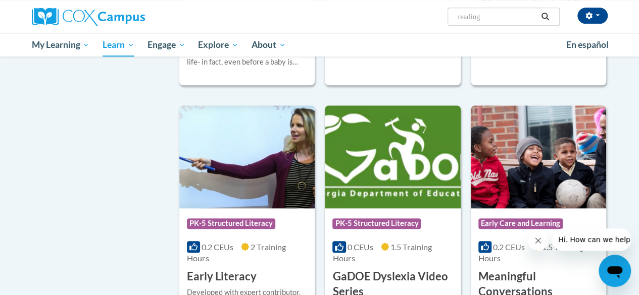
scroll to position [410, 0]
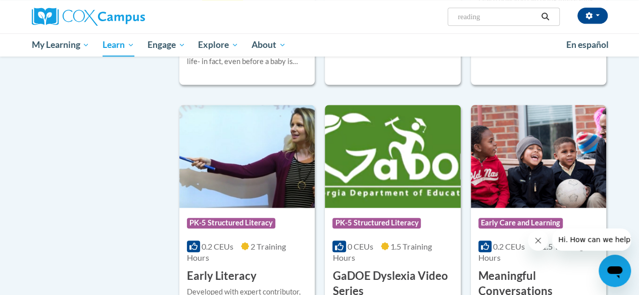
click at [492, 20] on input "reading" at bounding box center [496, 17] width 81 height 12
type input "reading comprehension"
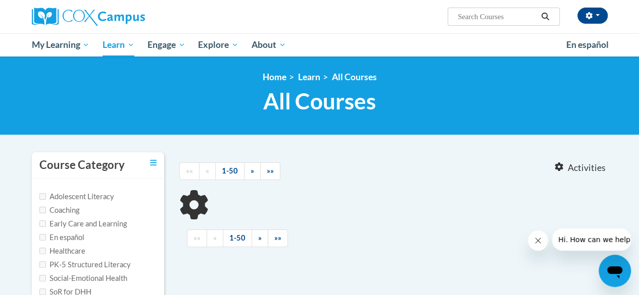
type input "reading comprehension"
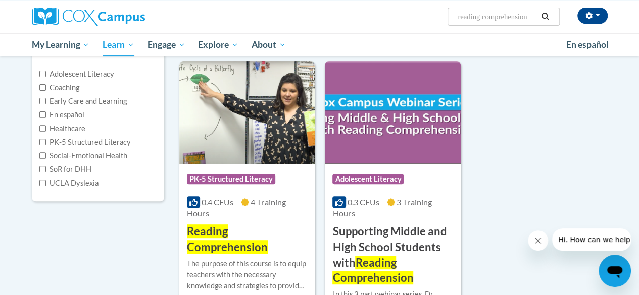
scroll to position [133, 0]
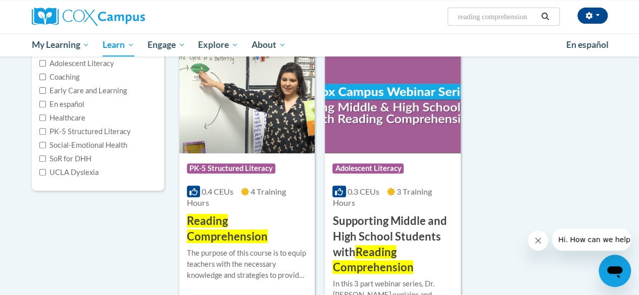
click at [213, 245] on div "More Info Open The purpose of this course is to equip teachers with the necessa…" at bounding box center [246, 271] width 135 height 52
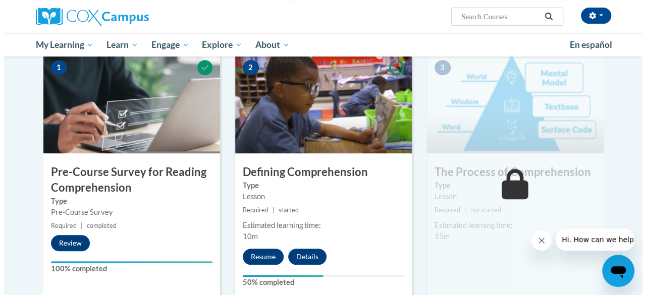
scroll to position [233, 0]
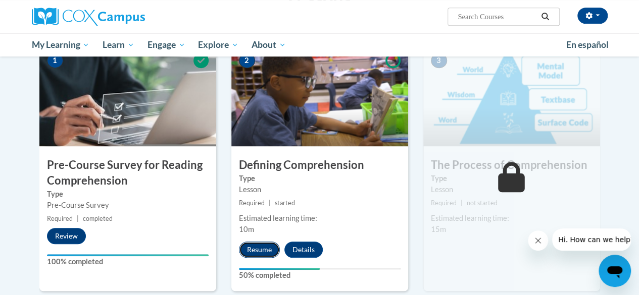
click at [259, 252] on button "Resume" at bounding box center [259, 250] width 41 height 16
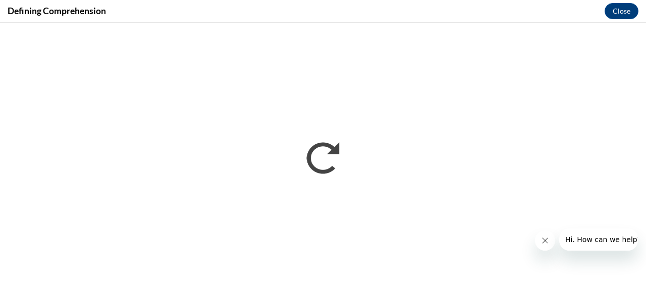
scroll to position [0, 0]
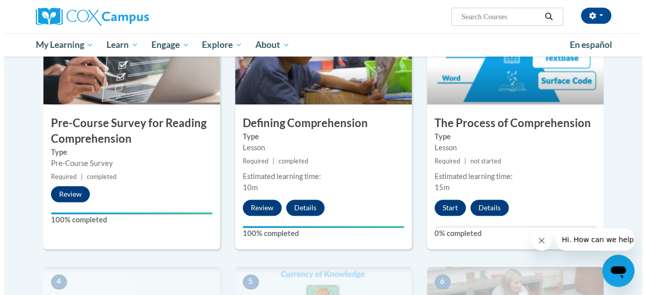
scroll to position [276, 0]
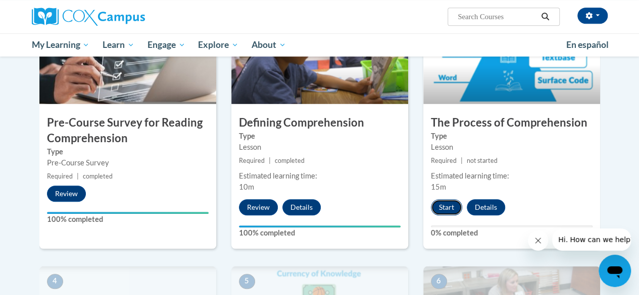
click at [442, 210] on button "Start" at bounding box center [446, 207] width 31 height 16
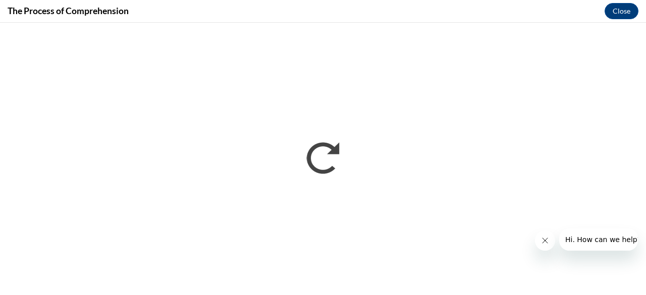
scroll to position [0, 0]
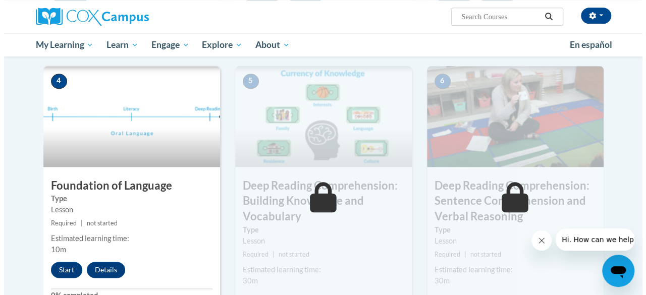
scroll to position [477, 0]
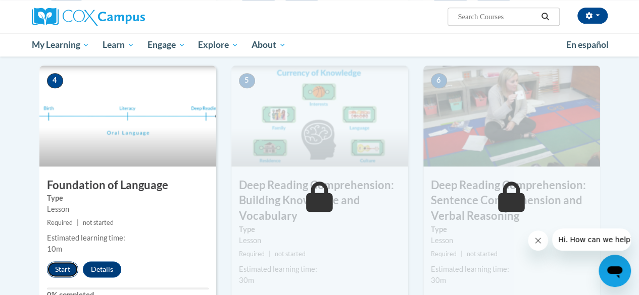
click at [65, 271] on button "Start" at bounding box center [62, 270] width 31 height 16
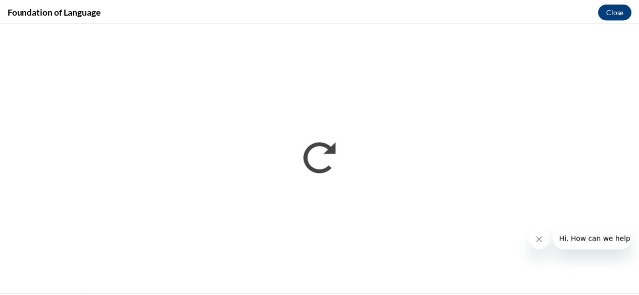
scroll to position [0, 0]
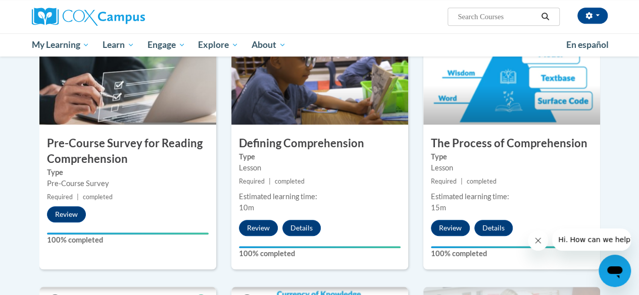
scroll to position [254, 0]
